Goal: Task Accomplishment & Management: Use online tool/utility

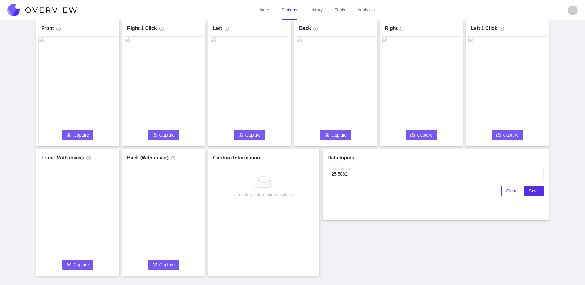
scroll to position [31, 0]
type input "25-5082"
click at [82, 135] on span "Capture" at bounding box center [81, 135] width 15 height 7
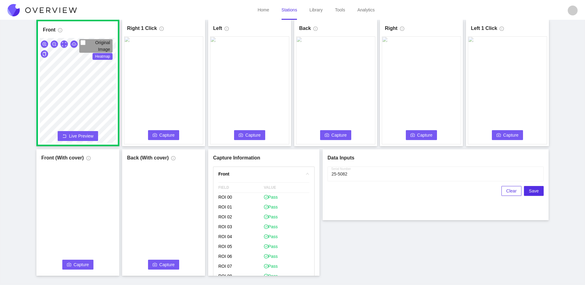
click at [164, 133] on span "Capture" at bounding box center [167, 135] width 15 height 7
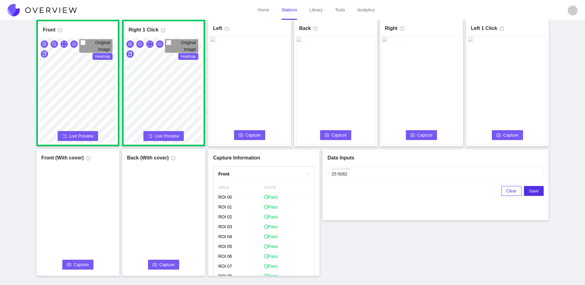
click at [242, 139] on button "Capture" at bounding box center [249, 135] width 31 height 10
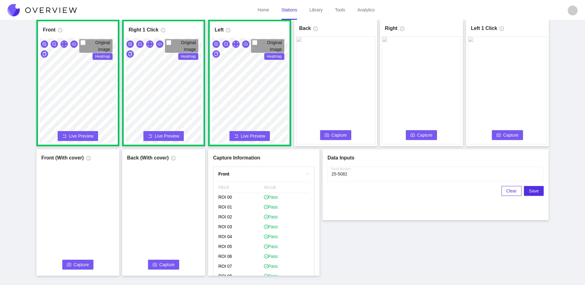
click at [336, 137] on span "Capture" at bounding box center [339, 135] width 15 height 7
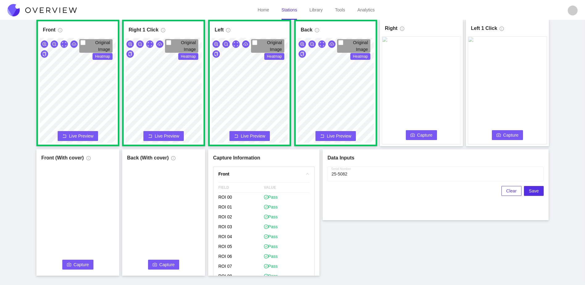
click at [431, 135] on span "Capture" at bounding box center [425, 135] width 15 height 7
click at [510, 135] on span "Capture" at bounding box center [511, 135] width 15 height 7
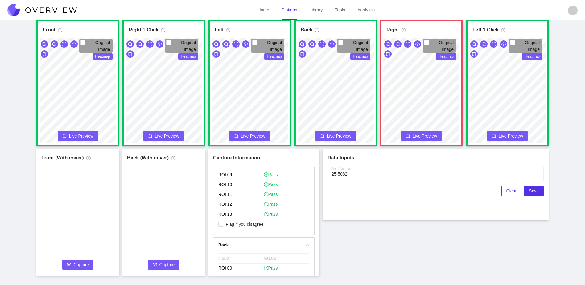
scroll to position [525, 0]
click at [253, 219] on p "Flag if you disagree" at bounding box center [264, 216] width 91 height 10
click at [253, 216] on p "Flag if you disagree" at bounding box center [264, 216] width 91 height 10
click at [253, 216] on span "Flag if you disagree" at bounding box center [244, 215] width 43 height 6
click at [223, 216] on input "Flag if you disagree" at bounding box center [221, 215] width 5 height 5
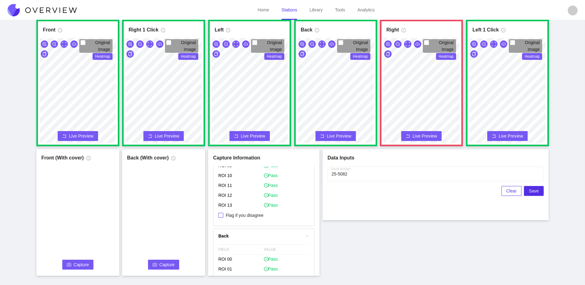
checkbox input "true"
click at [78, 266] on span "Capture" at bounding box center [81, 264] width 15 height 7
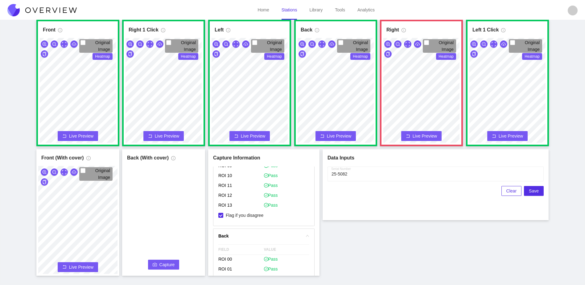
click at [166, 267] on span "Capture" at bounding box center [167, 264] width 15 height 7
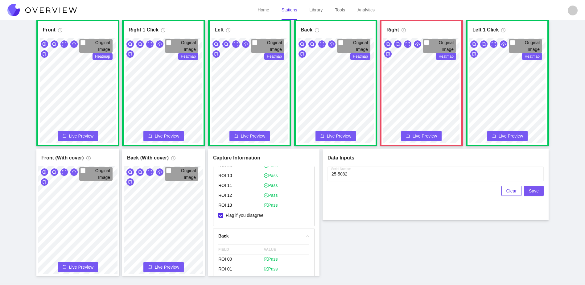
drag, startPoint x: 530, startPoint y: 190, endPoint x: 471, endPoint y: 272, distance: 100.8
click at [471, 272] on div "Front Original Image Heatmap Capture Connecting... Please wait for the camera t…" at bounding box center [293, 148] width 570 height 256
click at [536, 190] on span "Save" at bounding box center [534, 191] width 10 height 7
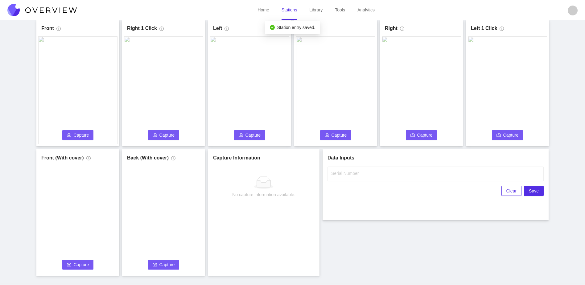
scroll to position [0, 0]
click at [70, 135] on icon "camera" at bounding box center [69, 135] width 4 height 4
click at [375, 174] on input "Serial Number" at bounding box center [436, 174] width 216 height 15
type input "25-5083"
click at [369, 248] on div "Front Capture in progress Connecting... Please wait for the camera to connect..…" at bounding box center [293, 148] width 570 height 256
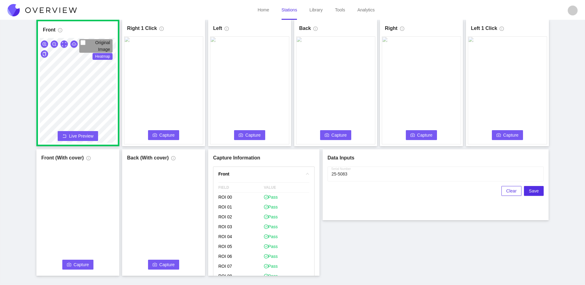
click at [166, 133] on span "Capture" at bounding box center [167, 135] width 15 height 7
click at [244, 137] on button "Capture" at bounding box center [249, 135] width 31 height 10
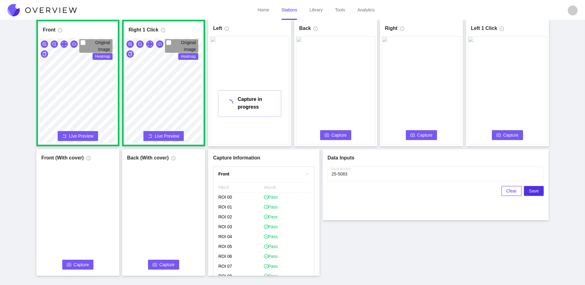
drag, startPoint x: 338, startPoint y: 130, endPoint x: 335, endPoint y: 135, distance: 5.2
click at [337, 133] on div "Capture Connecting... Please wait for the camera to connect..." at bounding box center [335, 90] width 79 height 108
click at [335, 137] on span "Capture" at bounding box center [339, 135] width 15 height 7
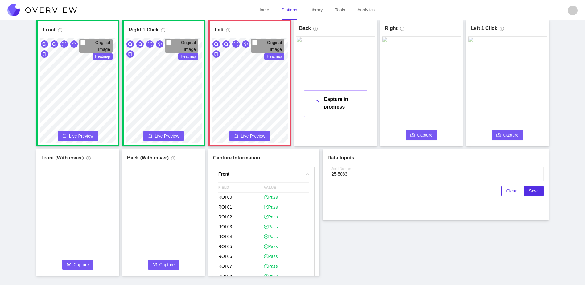
click at [427, 133] on span "Capture" at bounding box center [425, 135] width 15 height 7
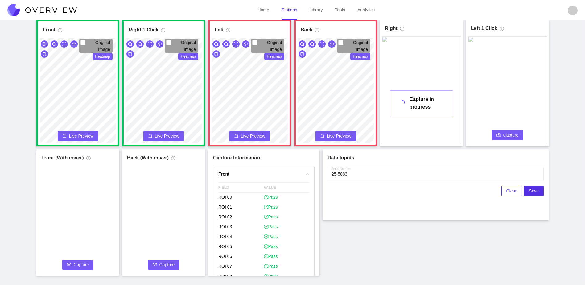
click at [507, 134] on span "Capture" at bounding box center [511, 135] width 15 height 7
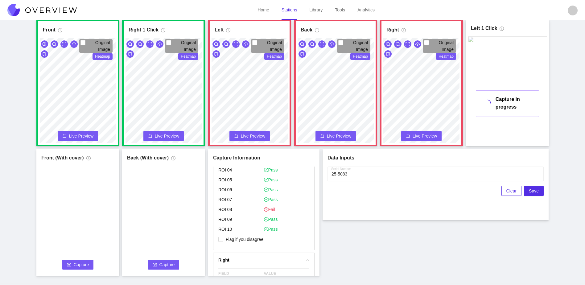
scroll to position [339, 0]
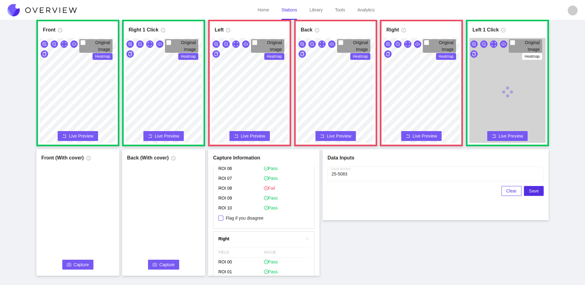
click at [254, 221] on span "Flag if you disagree" at bounding box center [244, 218] width 43 height 6
click at [223, 221] on input "Flag if you disagree" at bounding box center [221, 218] width 5 height 5
checkbox input "true"
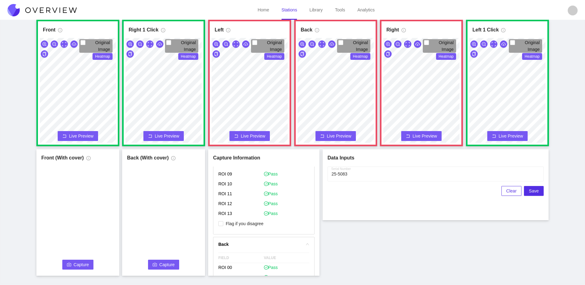
scroll to position [494, 0]
click at [253, 247] on span "Flag if you disagree" at bounding box center [244, 246] width 43 height 6
click at [223, 247] on input "Flag if you disagree" at bounding box center [221, 246] width 5 height 5
checkbox input "true"
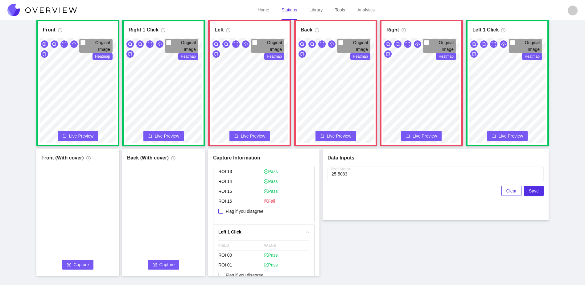
drag, startPoint x: 248, startPoint y: 212, endPoint x: 284, endPoint y: 172, distance: 53.8
click at [249, 212] on span "Flag if you disagree" at bounding box center [244, 211] width 43 height 6
click at [223, 212] on input "Flag if you disagree" at bounding box center [221, 211] width 5 height 5
checkbox input "true"
click at [360, 250] on div "Front Original Image Heatmap Capture Connecting... Please wait for the camera t…" at bounding box center [293, 148] width 570 height 256
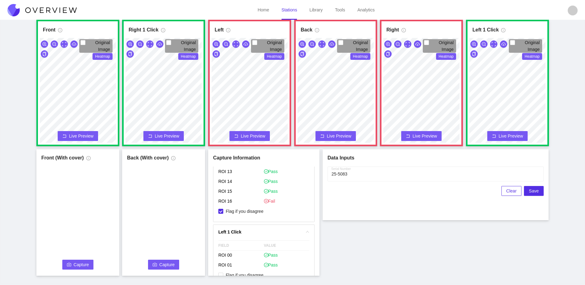
click at [74, 264] on span "Capture" at bounding box center [81, 264] width 15 height 7
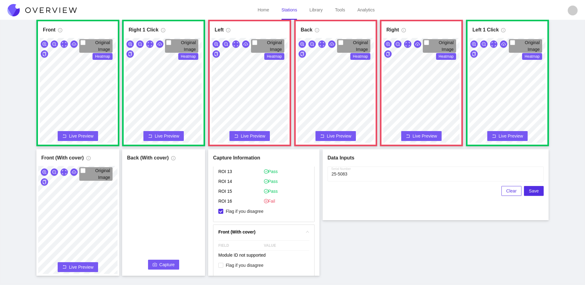
click at [174, 264] on span "Capture" at bounding box center [167, 264] width 15 height 7
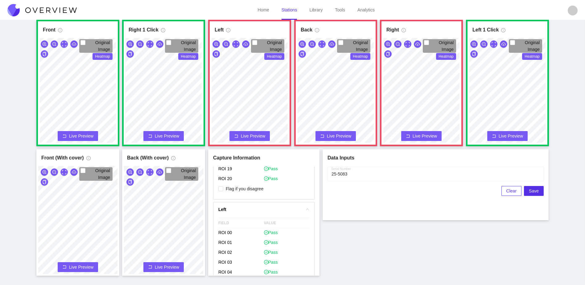
scroll to position [154, 0]
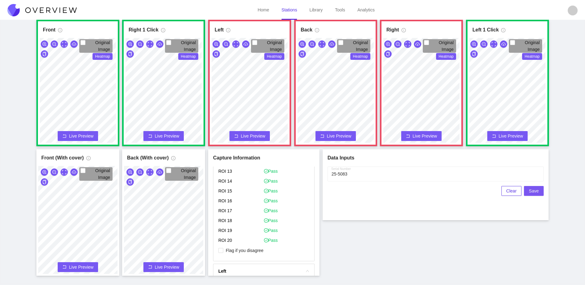
click at [535, 192] on span "Save" at bounding box center [534, 191] width 10 height 7
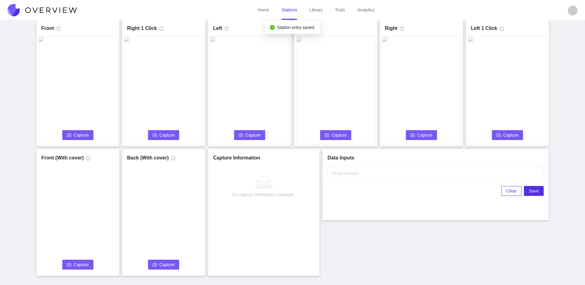
scroll to position [0, 0]
click at [87, 130] on button "Capture" at bounding box center [77, 135] width 31 height 10
click at [423, 174] on input "Serial Number" at bounding box center [436, 174] width 216 height 15
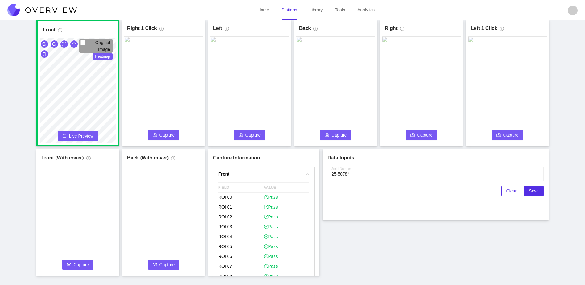
click at [167, 133] on span "Capture" at bounding box center [167, 135] width 15 height 7
click at [345, 173] on input "Serial Number" at bounding box center [436, 174] width 216 height 15
type input "25-5084"
click at [371, 237] on div "Front Original Image Heatmap Capture Connecting... Please wait for the camera t…" at bounding box center [293, 148] width 570 height 256
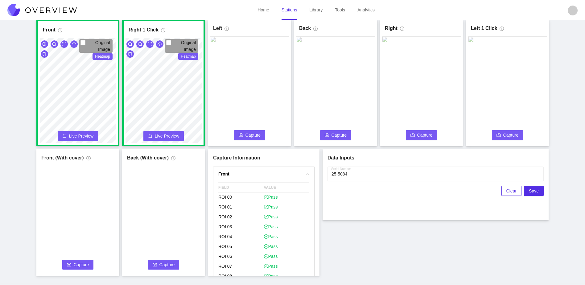
click at [247, 139] on button "Capture" at bounding box center [249, 135] width 31 height 10
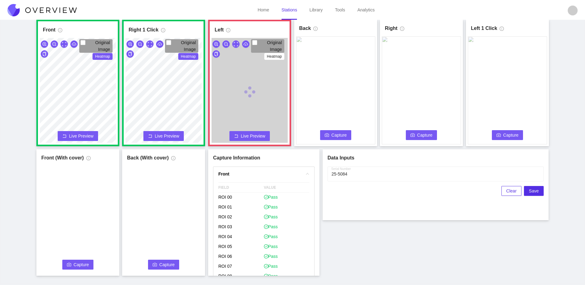
click at [336, 134] on span "Capture" at bounding box center [339, 135] width 15 height 7
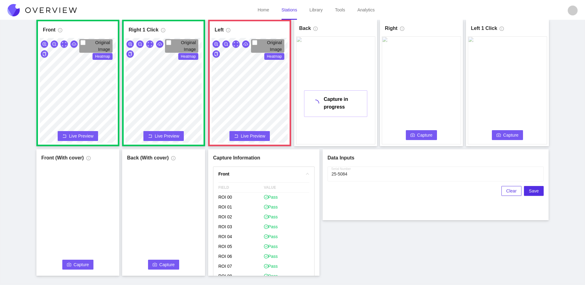
click at [423, 138] on button "Capture" at bounding box center [421, 135] width 31 height 10
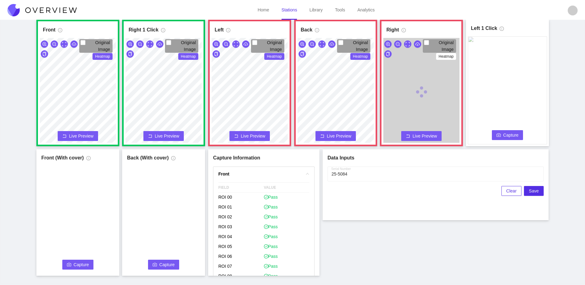
click at [514, 135] on span "Capture" at bounding box center [511, 135] width 15 height 7
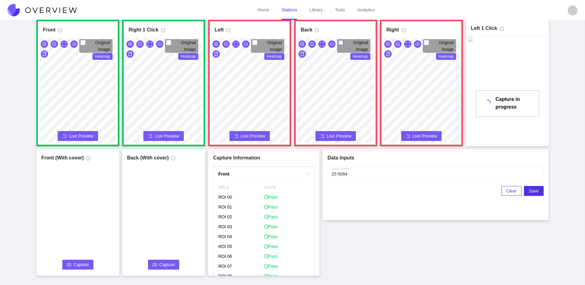
click at [351, 52] on div "Original Image Heatmap" at bounding box center [335, 92] width 79 height 108
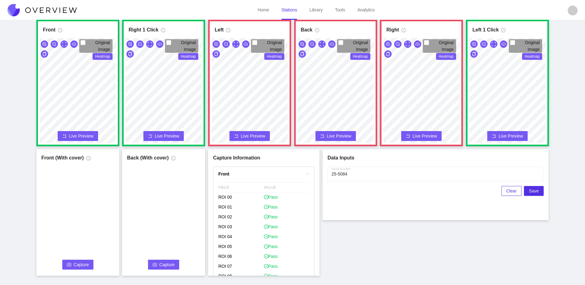
click at [256, 256] on div "Front Original Image Heatmap Capture Connecting... Please wait for the camera t…" at bounding box center [293, 148] width 570 height 256
click at [302, 254] on html "Home Stations Library Tools Analytics S8 Surgeon S8 Surgeon Last capture [DATE]…" at bounding box center [292, 111] width 585 height 285
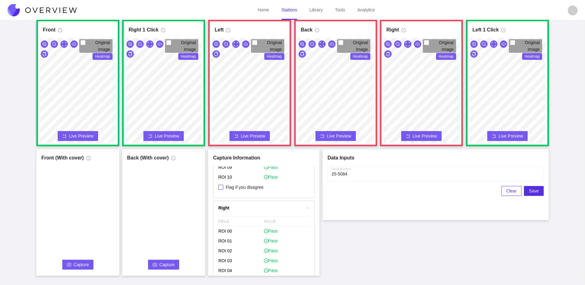
click at [232, 185] on span "Flag if you disagree" at bounding box center [244, 187] width 43 height 6
click at [223, 185] on input "Flag if you disagree" at bounding box center [221, 187] width 5 height 5
checkbox input "true"
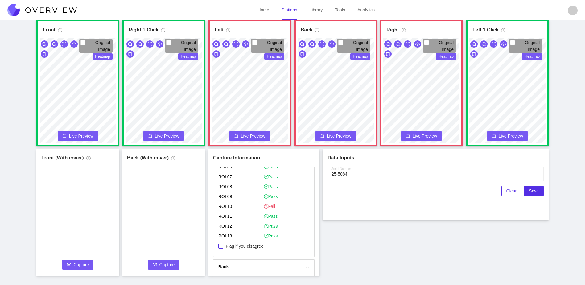
click at [261, 245] on span "Flag if you disagree" at bounding box center [244, 246] width 43 height 6
click at [223, 245] on input "Flag if you disagree" at bounding box center [221, 246] width 5 height 5
checkbox input "true"
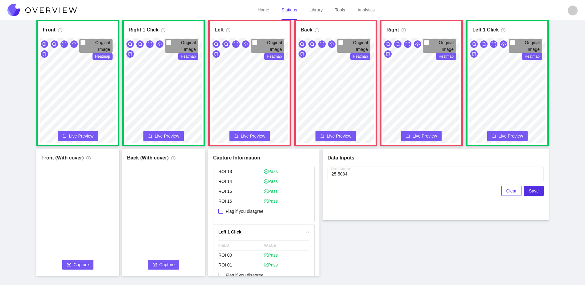
click at [244, 212] on span "Flag if you disagree" at bounding box center [244, 211] width 43 height 6
click at [223, 212] on input "Flag if you disagree" at bounding box center [221, 211] width 5 height 5
checkbox input "true"
click at [84, 266] on span "Capture" at bounding box center [81, 264] width 15 height 7
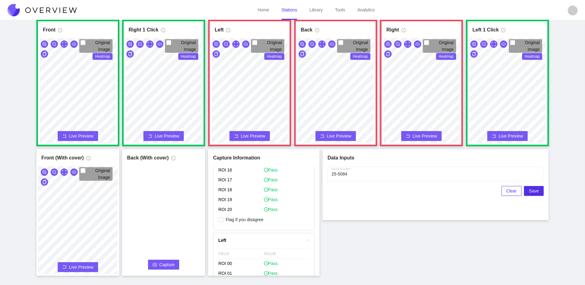
click at [160, 266] on span "Capture" at bounding box center [167, 264] width 15 height 7
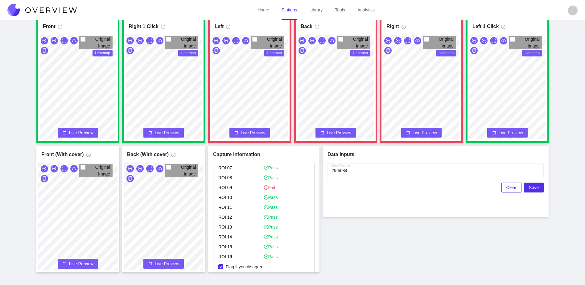
scroll to position [741, 0]
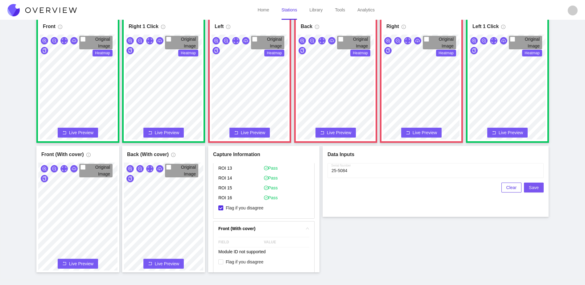
drag, startPoint x: 532, startPoint y: 190, endPoint x: 509, endPoint y: 228, distance: 44.6
click at [509, 230] on div "Front Original Image Heatmap Capture Connecting... Please wait for the camera t…" at bounding box center [293, 144] width 570 height 256
click at [532, 186] on span "Save" at bounding box center [534, 187] width 10 height 7
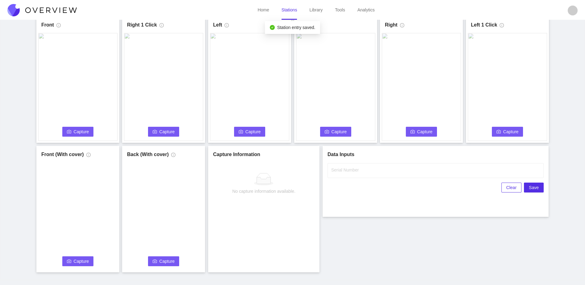
scroll to position [0, 0]
click at [360, 175] on input "Serial Number" at bounding box center [436, 170] width 216 height 15
type input "25-5085"
click at [331, 227] on div "Front Capture Connecting... Please wait for the camera to connect... Left Captu…" at bounding box center [293, 144] width 570 height 256
click at [77, 133] on span "Capture" at bounding box center [81, 131] width 15 height 7
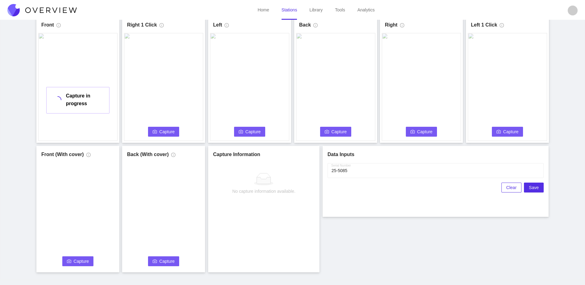
click at [167, 133] on span "Capture" at bounding box center [167, 131] width 15 height 7
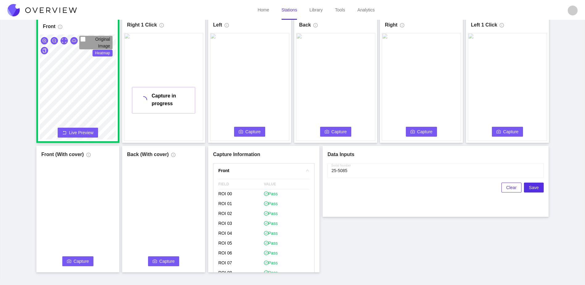
click at [245, 134] on button "Capture" at bounding box center [249, 132] width 31 height 10
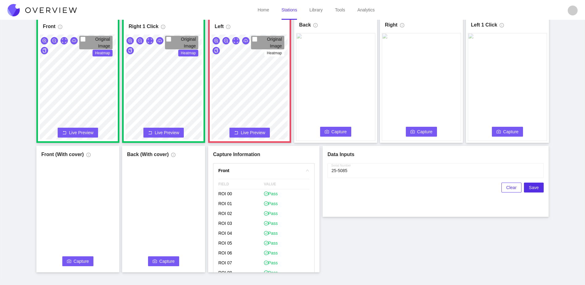
click at [332, 133] on span "Capture" at bounding box center [339, 131] width 15 height 7
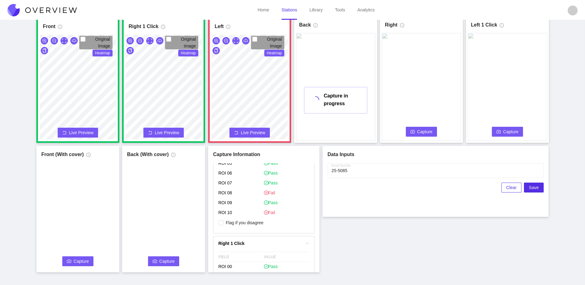
scroll to position [339, 0]
click at [256, 216] on span "Flag if you disagree" at bounding box center [244, 215] width 43 height 6
click at [223, 216] on input "Flag if you disagree" at bounding box center [221, 214] width 5 height 5
checkbox input "true"
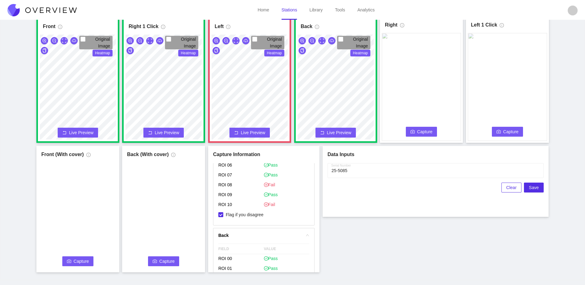
click at [429, 132] on span "Capture" at bounding box center [425, 131] width 15 height 7
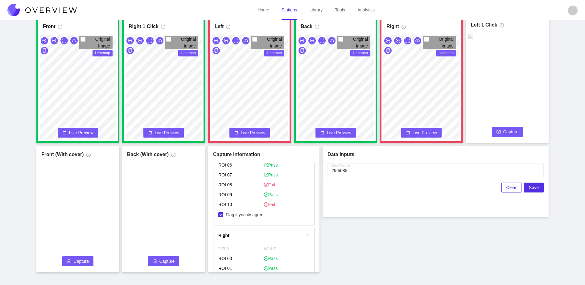
click at [513, 131] on span "Capture" at bounding box center [511, 131] width 15 height 7
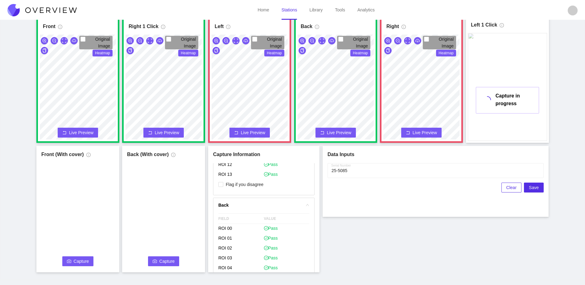
scroll to position [556, 0]
click at [240, 180] on span "Flag if you disagree" at bounding box center [244, 181] width 43 height 6
click at [448, 273] on div "Front Original Image Heatmap Capture Connecting... Please wait for the camera t…" at bounding box center [292, 147] width 585 height 265
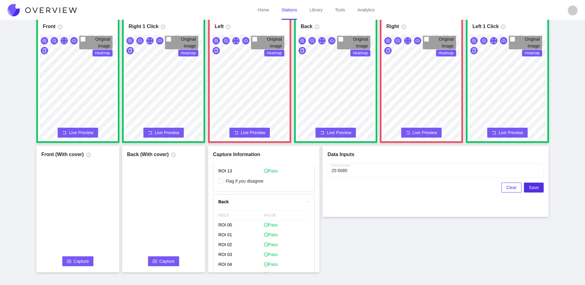
click at [85, 264] on span "Capture" at bounding box center [81, 261] width 15 height 7
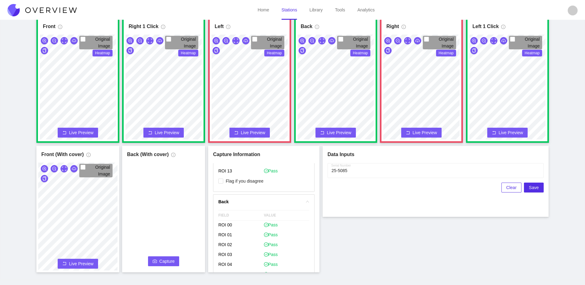
click at [171, 263] on span "Capture" at bounding box center [167, 261] width 15 height 7
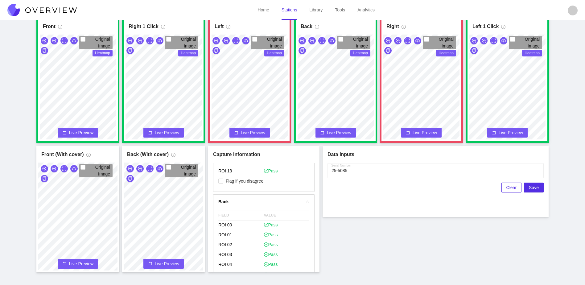
click at [505, 219] on div "Front Original Image Heatmap Capture Connecting... Please wait for the camera t…" at bounding box center [293, 144] width 570 height 256
drag, startPoint x: 536, startPoint y: 188, endPoint x: 281, endPoint y: 271, distance: 268.6
click at [281, 273] on div "Front Original Image Heatmap Capture Connecting... Please wait for the camera t…" at bounding box center [292, 147] width 585 height 265
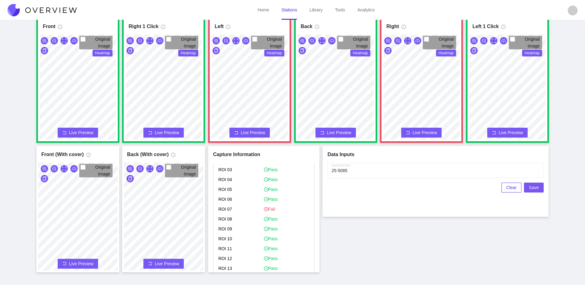
scroll to position [494, 0]
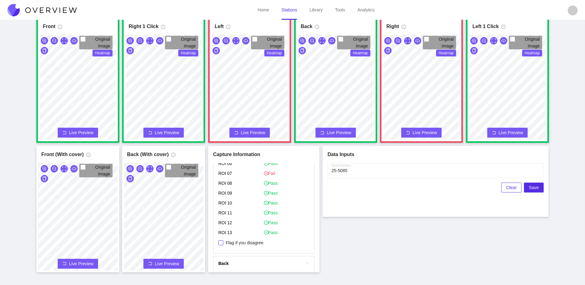
click at [247, 239] on label "Flag if you disagree" at bounding box center [243, 242] width 48 height 6
click at [223, 240] on input "Flag if you disagree" at bounding box center [221, 242] width 5 height 5
checkbox input "true"
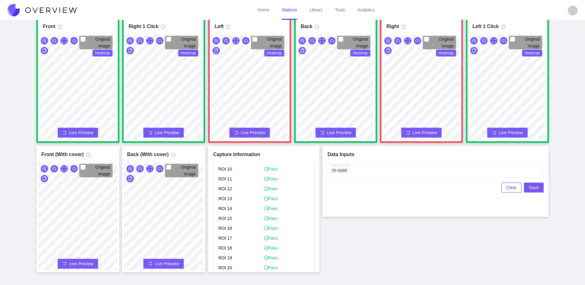
click at [531, 188] on span "Save" at bounding box center [534, 187] width 10 height 7
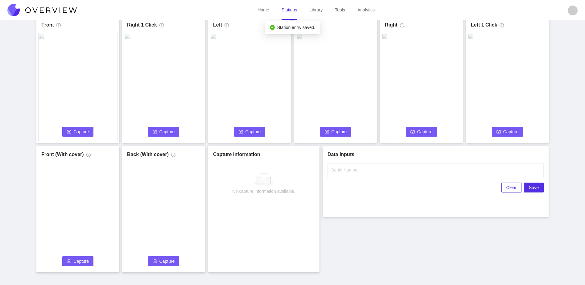
scroll to position [0, 0]
